Goal: Information Seeking & Learning: Learn about a topic

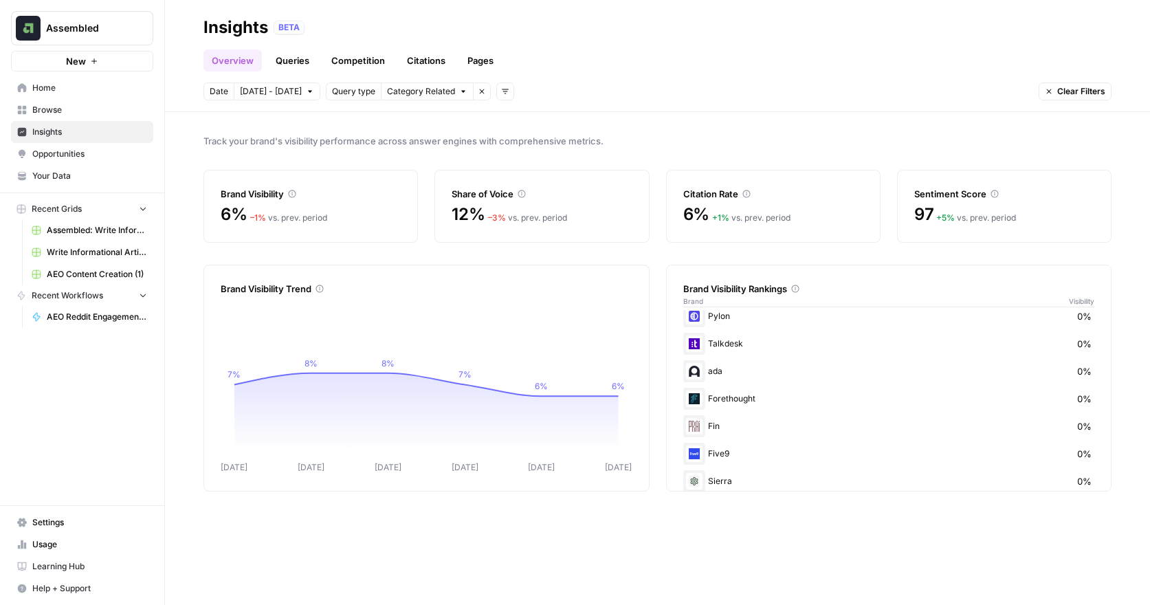
scroll to position [300, 0]
click at [692, 357] on img at bounding box center [694, 353] width 16 height 16
click at [344, 75] on header "Insights BETA Overview Queries Competition Citations Pages Date [DATE] - [DATE]…" at bounding box center [657, 56] width 985 height 112
click at [347, 65] on link "Competition" at bounding box center [358, 60] width 70 height 22
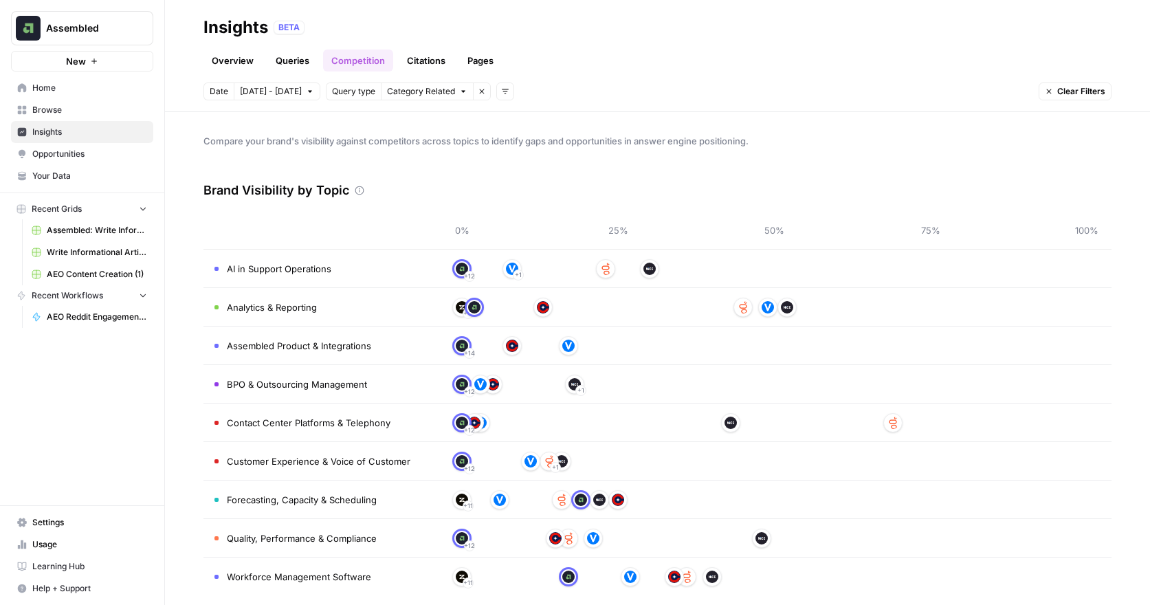
click at [302, 268] on span "AI in Support Operations" at bounding box center [279, 269] width 104 height 14
click at [983, 263] on div "+ 12 + 1" at bounding box center [774, 269] width 625 height 22
click at [431, 59] on link "Citations" at bounding box center [426, 60] width 55 height 22
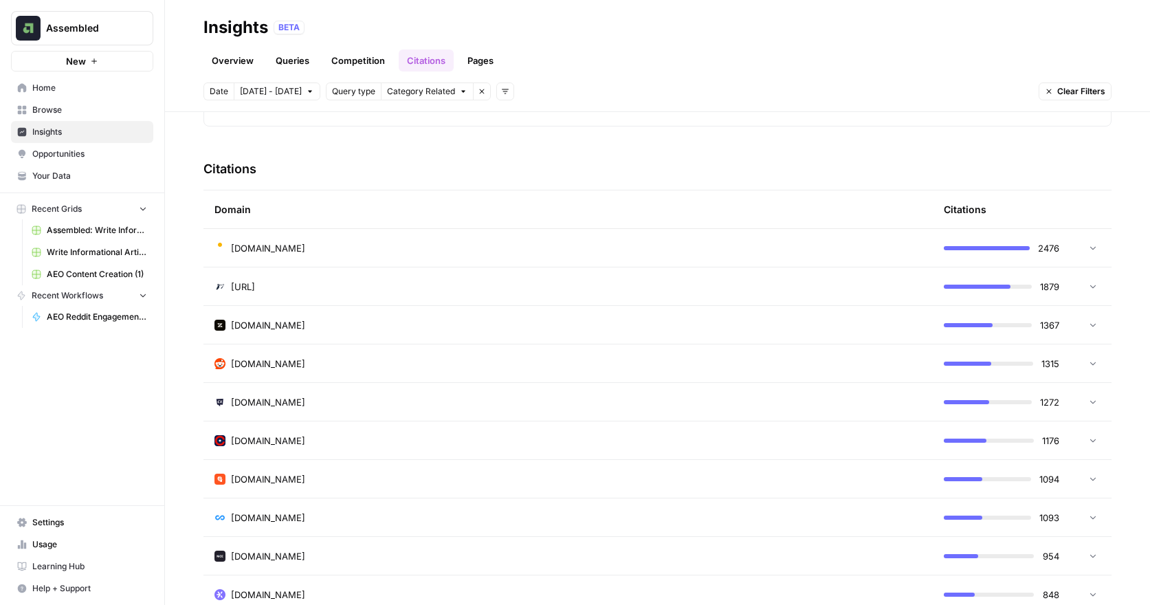
scroll to position [281, 0]
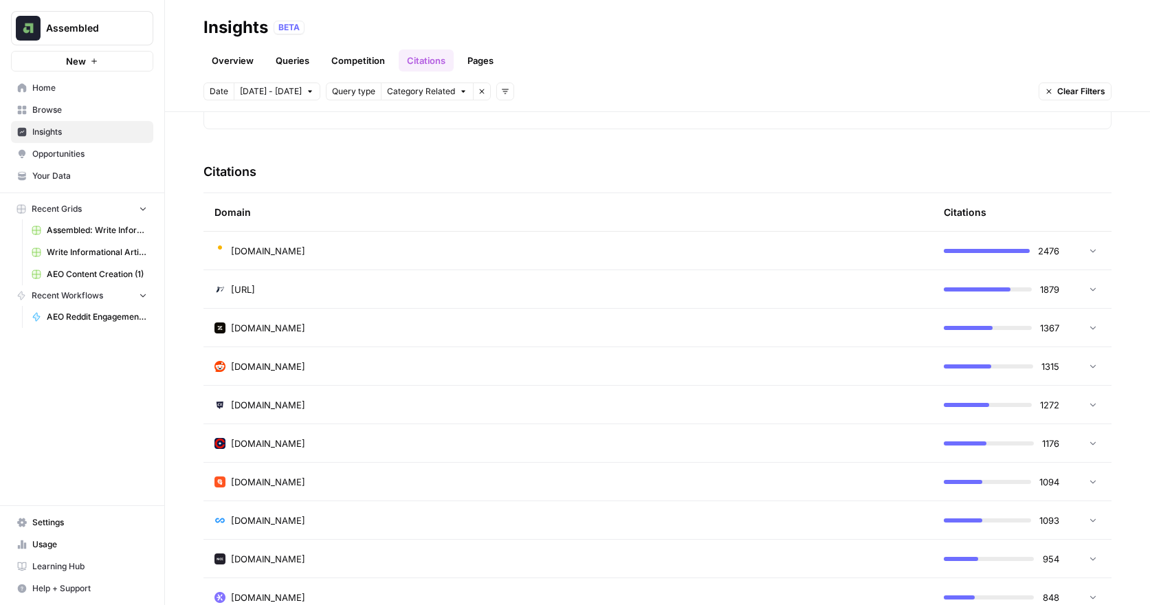
click at [249, 372] on span "[DOMAIN_NAME]" at bounding box center [268, 366] width 74 height 14
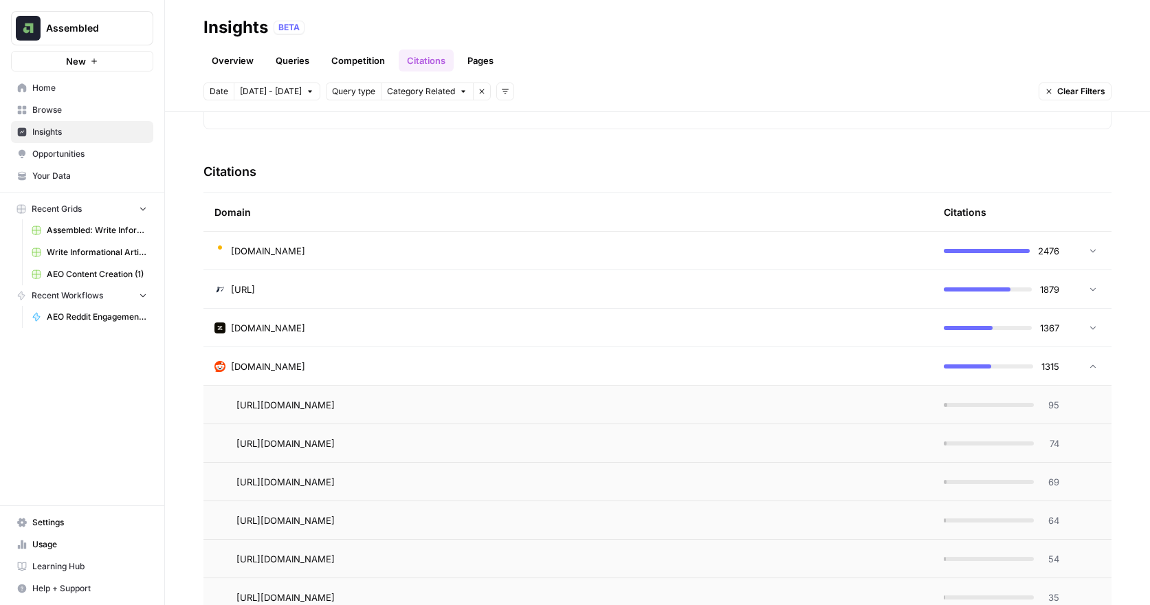
click at [312, 449] on td "[URL][DOMAIN_NAME]" at bounding box center [567, 443] width 729 height 38
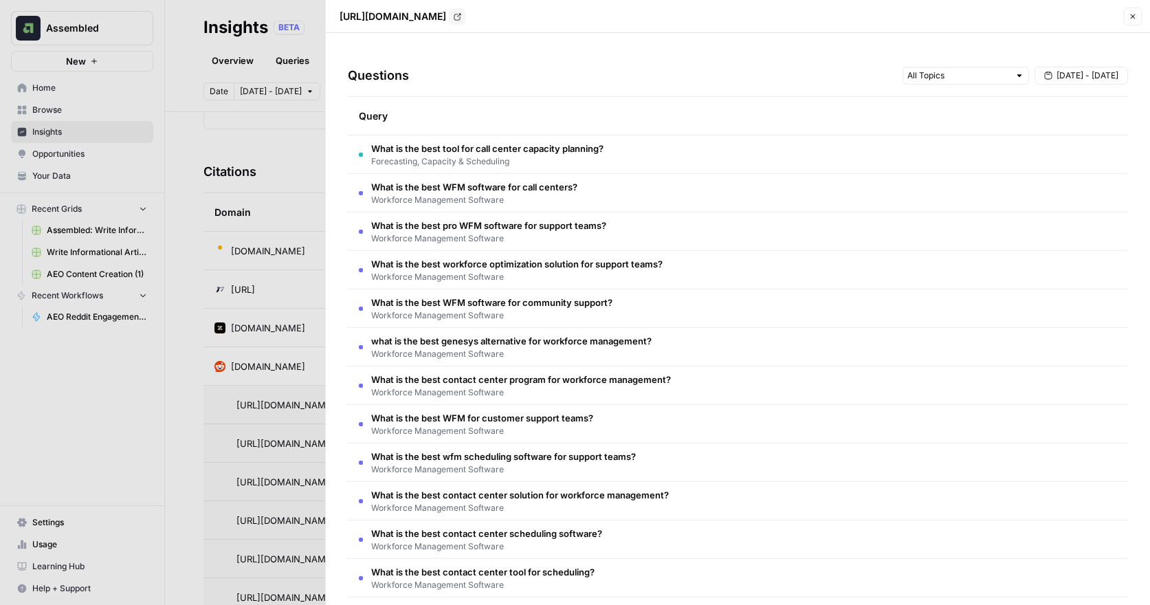
click at [449, 296] on span "What is the best WFM software for community support?" at bounding box center [491, 303] width 241 height 14
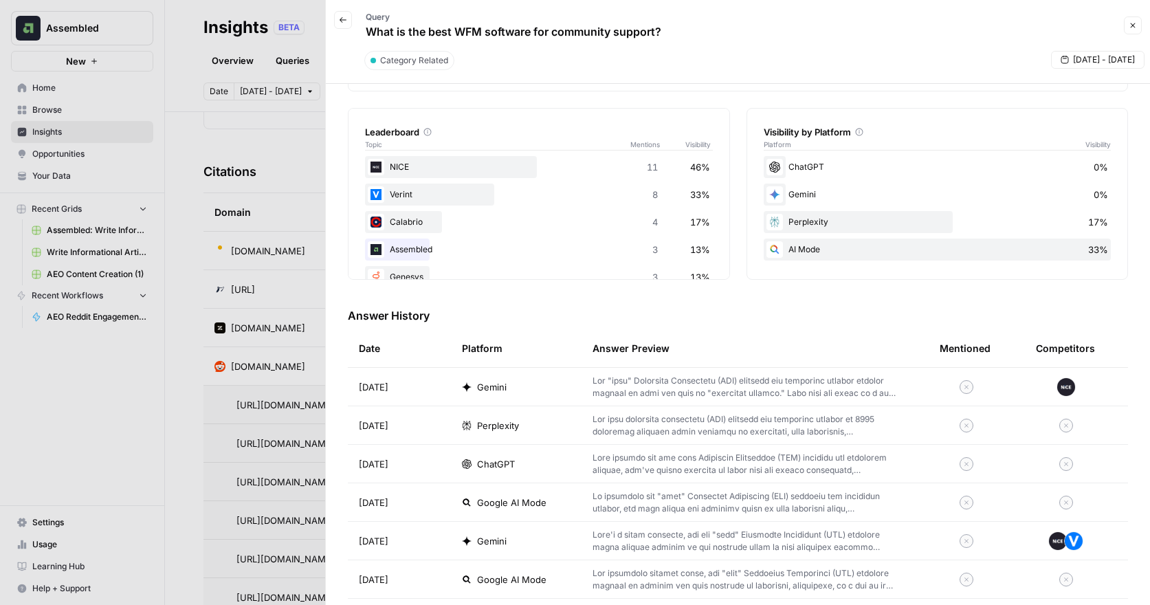
scroll to position [214, 0]
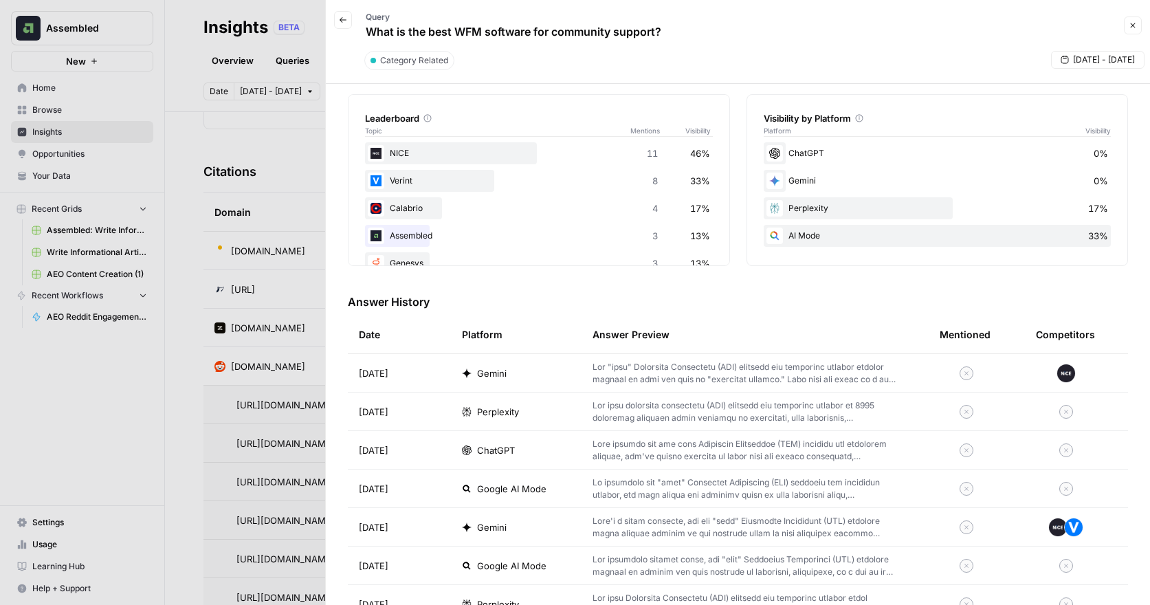
click at [261, 135] on div at bounding box center [575, 302] width 1150 height 605
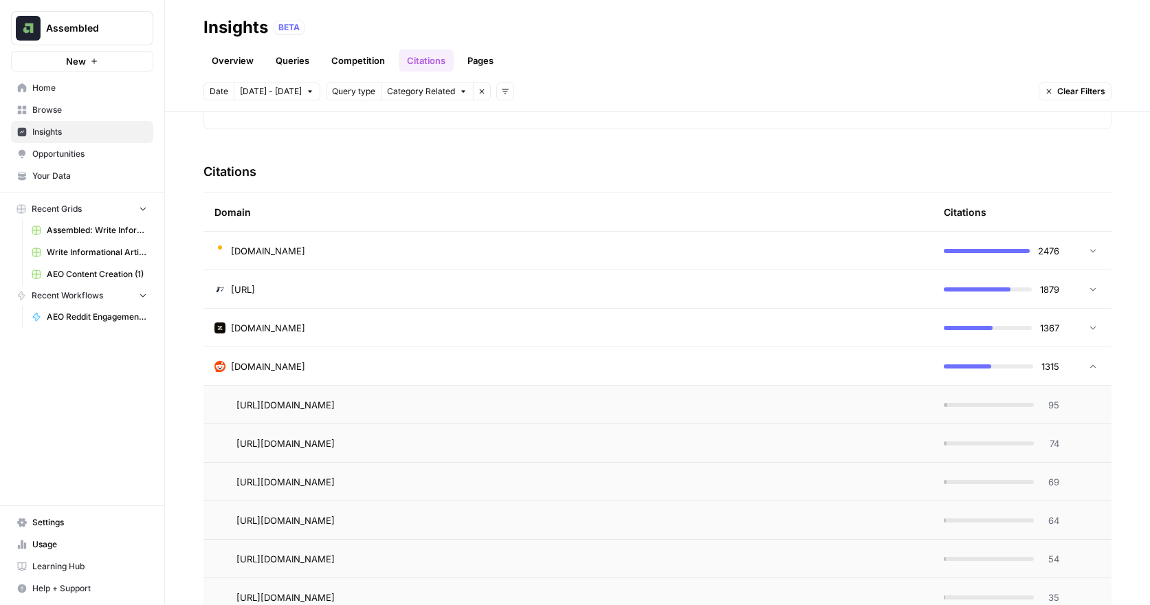
click at [489, 60] on link "Pages" at bounding box center [480, 60] width 43 height 22
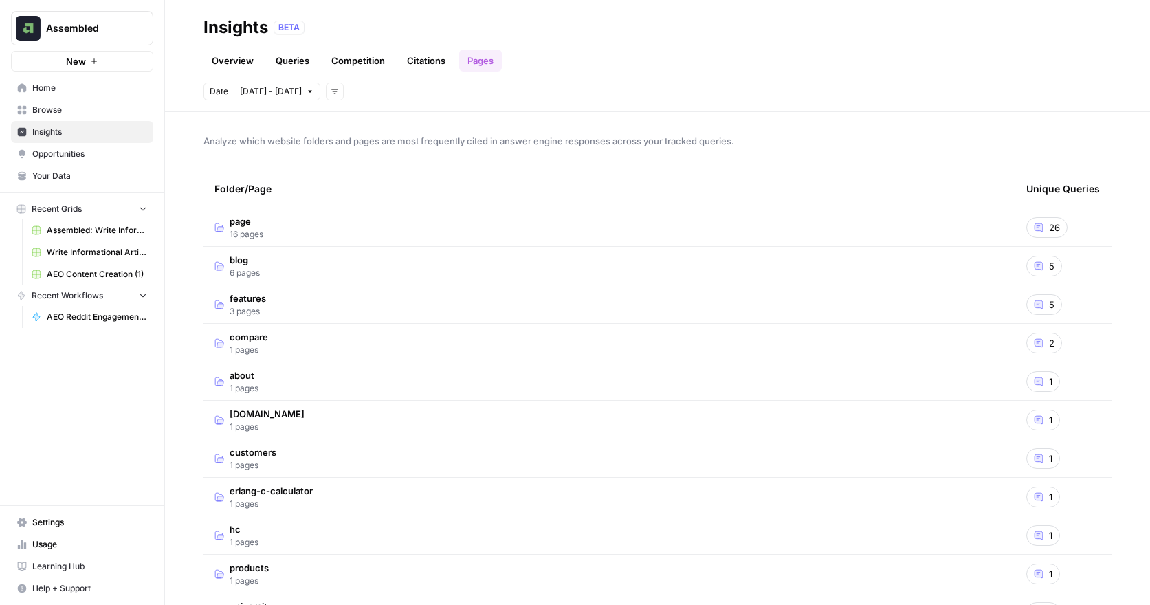
click at [227, 69] on link "Overview" at bounding box center [232, 60] width 58 height 22
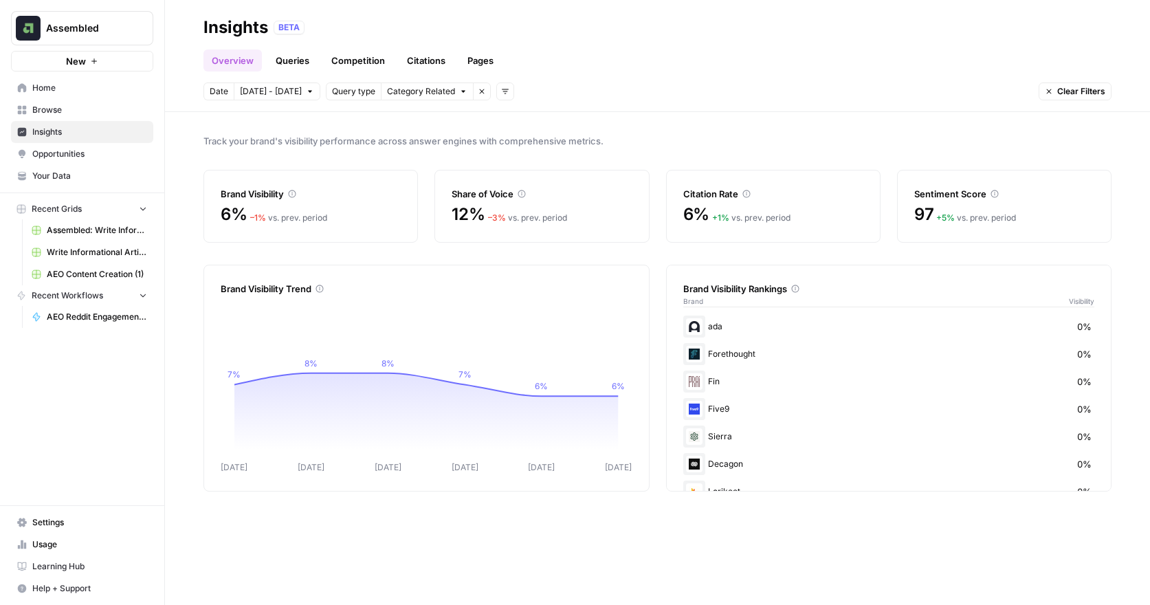
scroll to position [300, 0]
click at [300, 59] on link "Queries" at bounding box center [292, 60] width 50 height 22
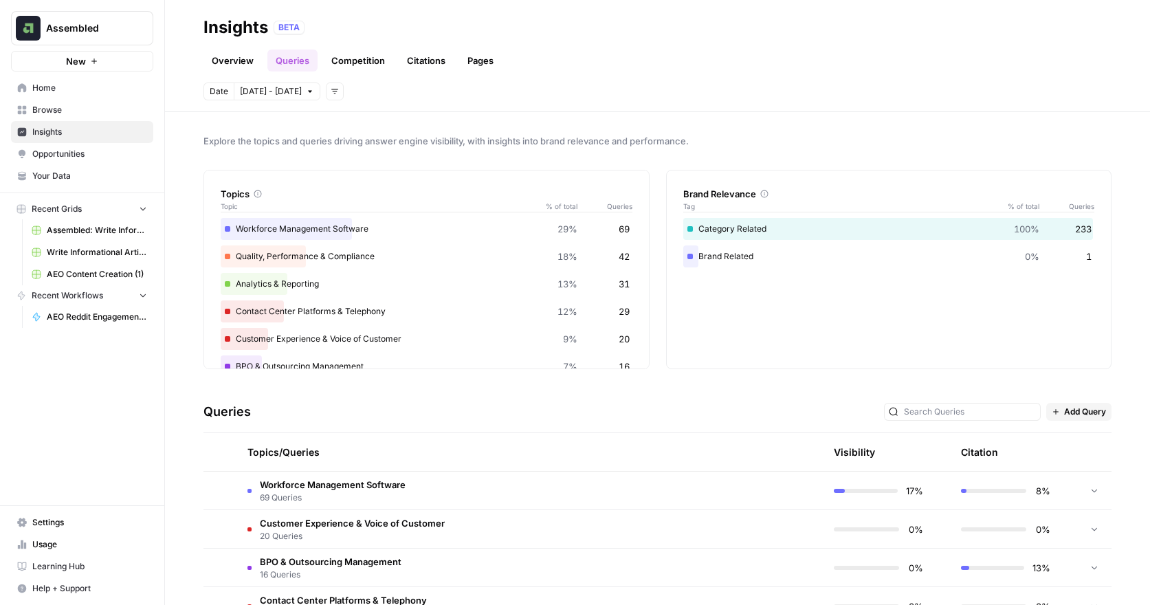
click at [372, 58] on link "Competition" at bounding box center [358, 60] width 70 height 22
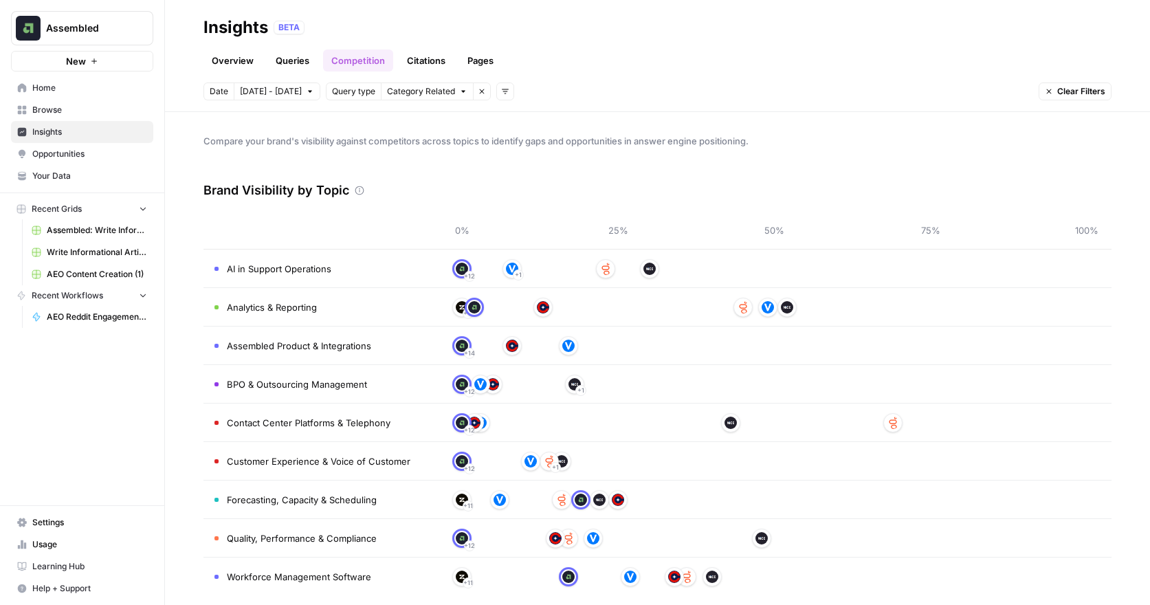
click at [45, 85] on span "Home" at bounding box center [89, 88] width 115 height 12
